Goal: Information Seeking & Learning: Learn about a topic

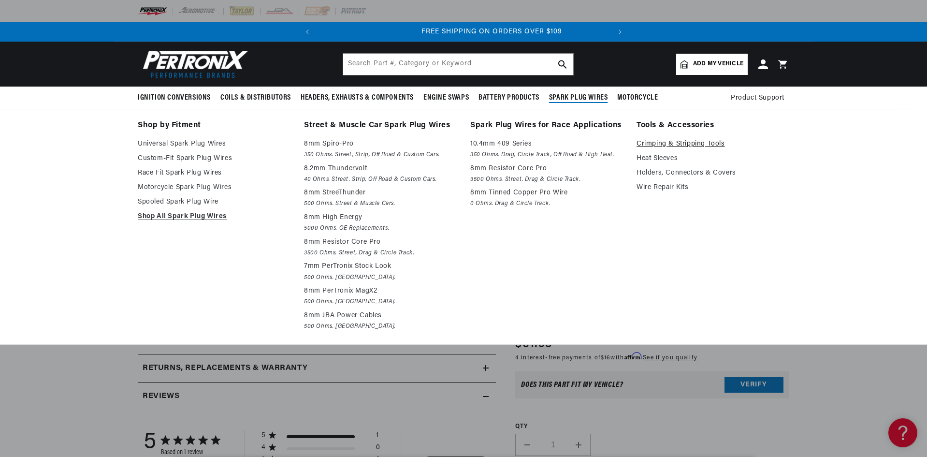
scroll to position [0, 293]
click at [667, 143] on link "Crimping & Stripping Tools" at bounding box center [713, 144] width 153 height 12
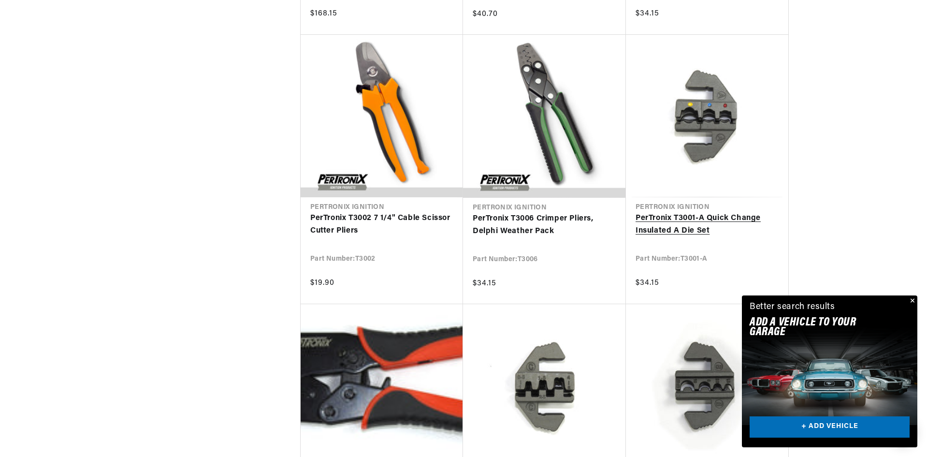
scroll to position [0, 293]
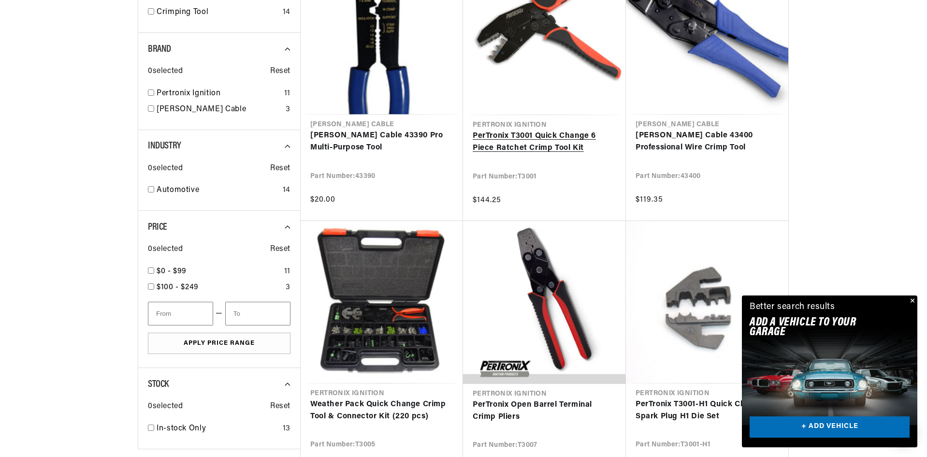
scroll to position [435, 0]
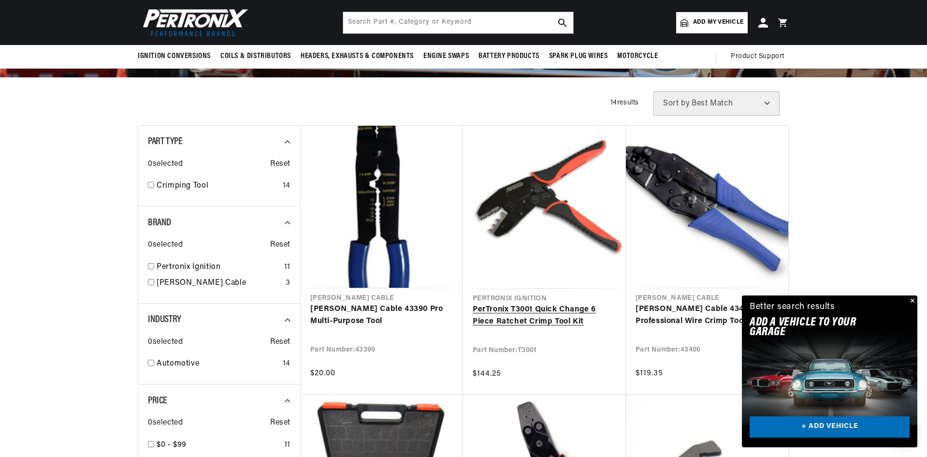
click at [534, 309] on link "PerTronix T3001 Quick Change 6 Piece Ratchet Crimp Tool Kit" at bounding box center [545, 316] width 144 height 25
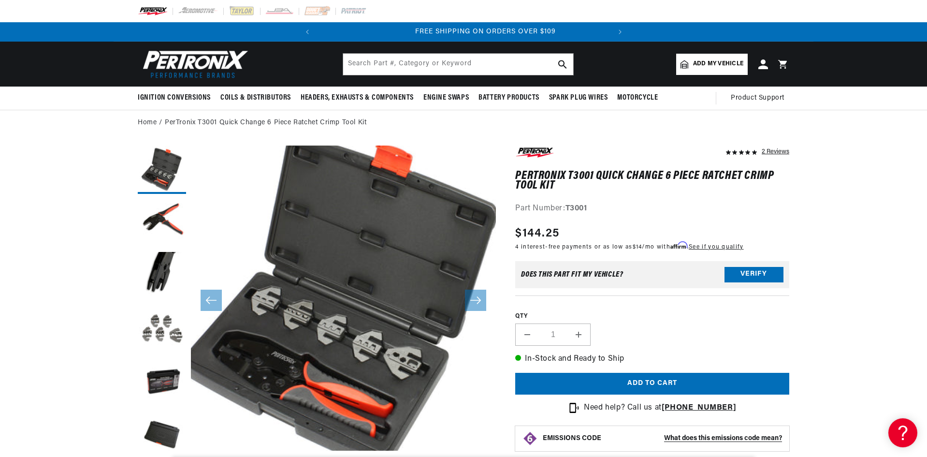
scroll to position [0, 293]
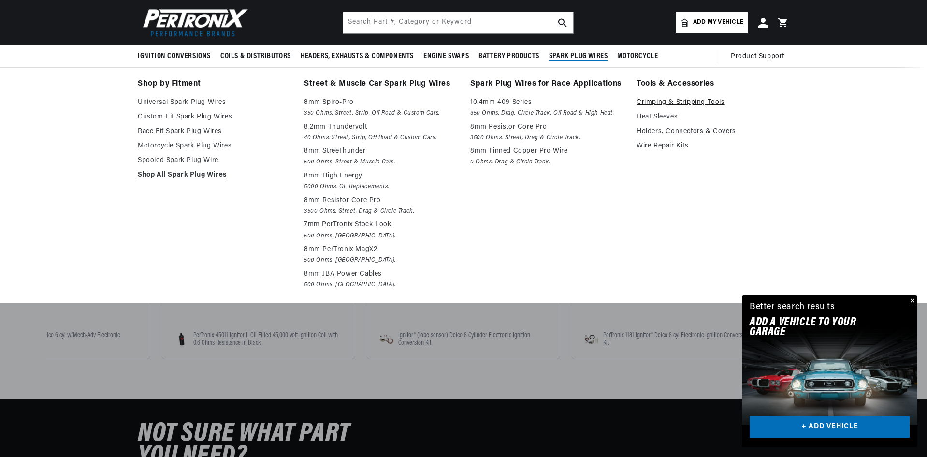
scroll to position [0, 293]
click at [681, 103] on link "Crimping & Stripping Tools" at bounding box center [713, 103] width 153 height 12
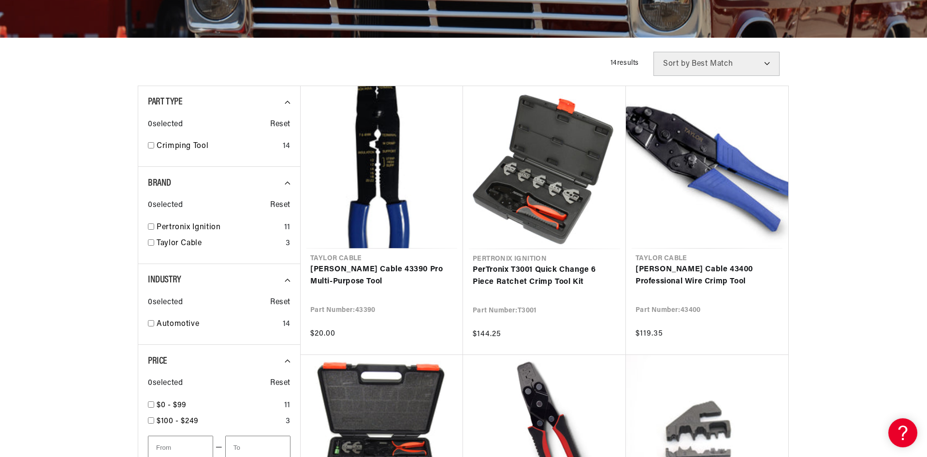
scroll to position [242, 0]
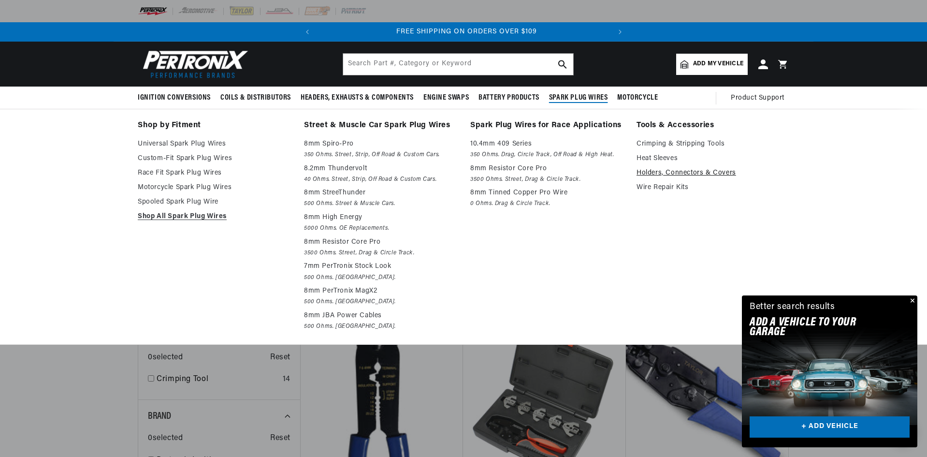
scroll to position [0, 293]
click at [675, 172] on link "Holders, Connectors & Covers" at bounding box center [713, 173] width 153 height 12
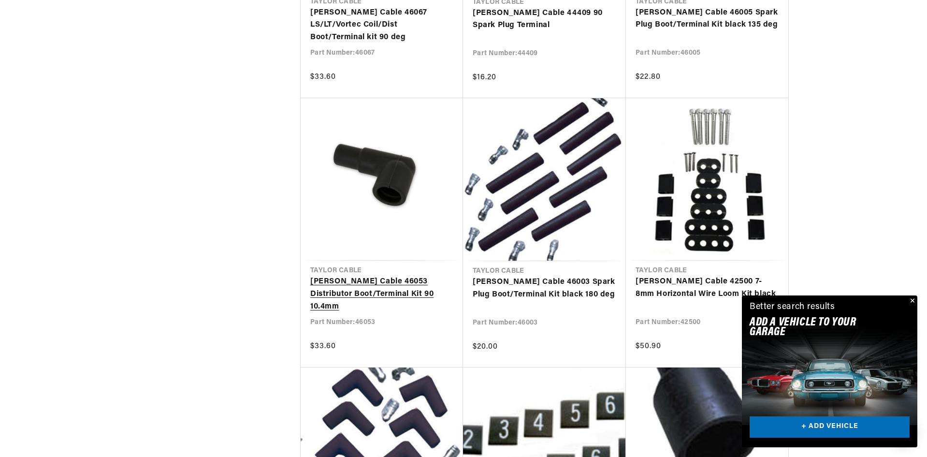
scroll to position [918, 0]
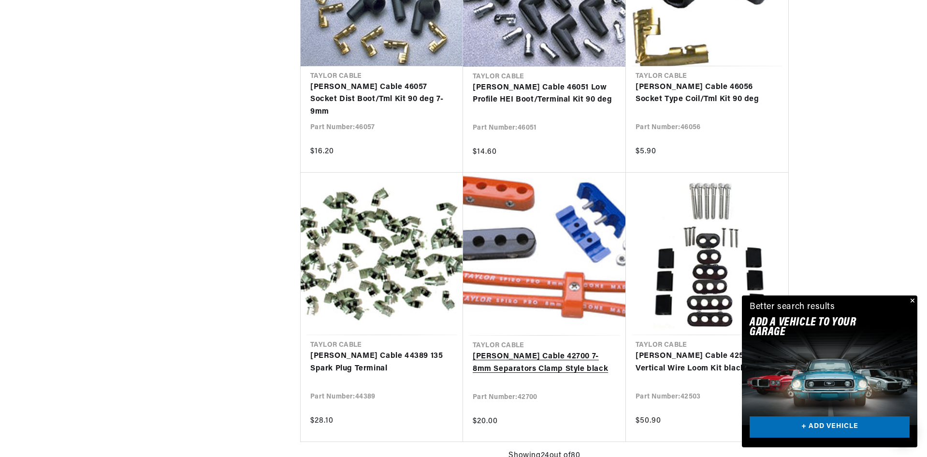
scroll to position [2030, 0]
